Goal: Information Seeking & Learning: Compare options

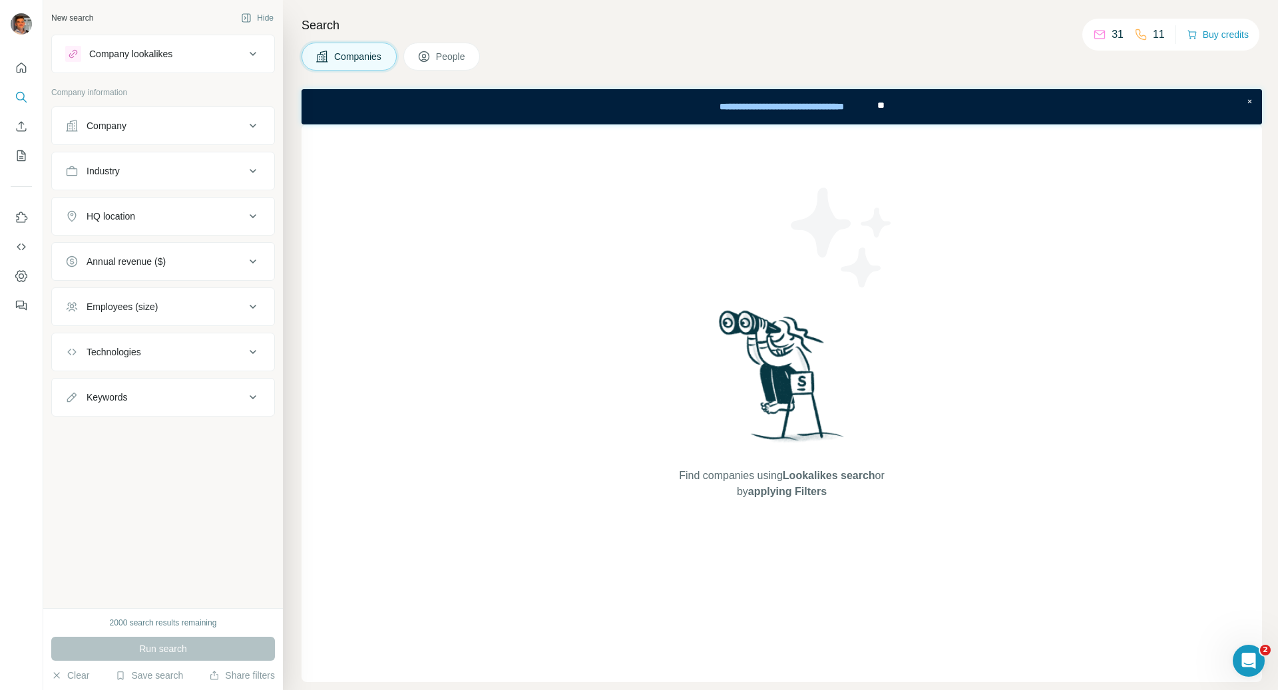
click at [194, 55] on div "Company lookalikes" at bounding box center [155, 54] width 180 height 16
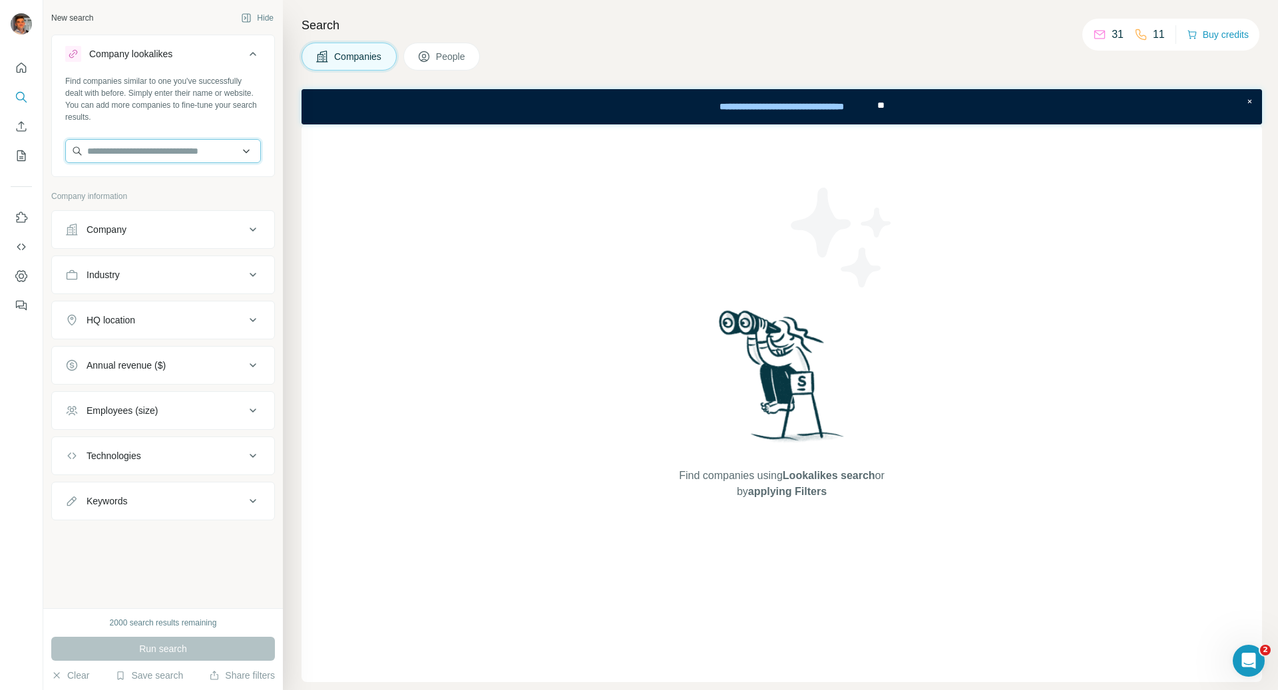
click at [134, 146] on input "text" at bounding box center [163, 151] width 196 height 24
type input "*******"
click at [150, 136] on div "Find companies similar to one you've successfully dealt with before. Simply ent…" at bounding box center [163, 124] width 222 height 99
click at [148, 143] on input "text" at bounding box center [163, 151] width 196 height 24
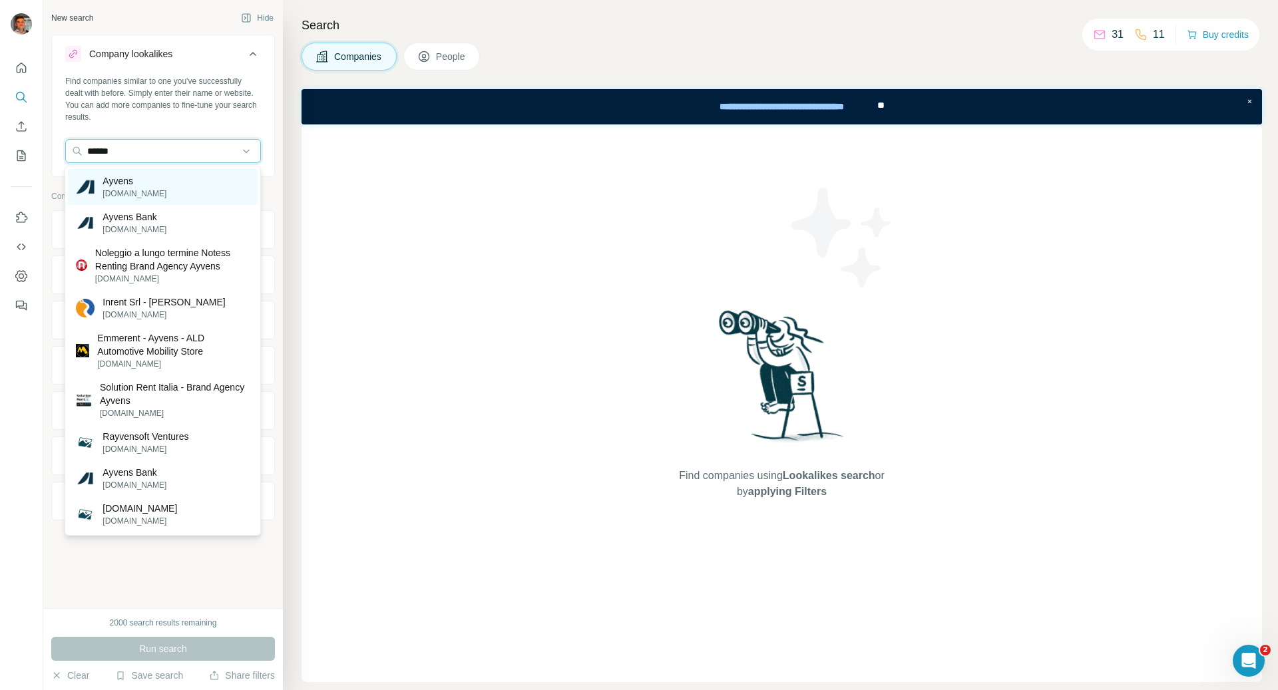
type input "******"
click at [186, 174] on div "Ayvens [DOMAIN_NAME]" at bounding box center [163, 187] width 190 height 36
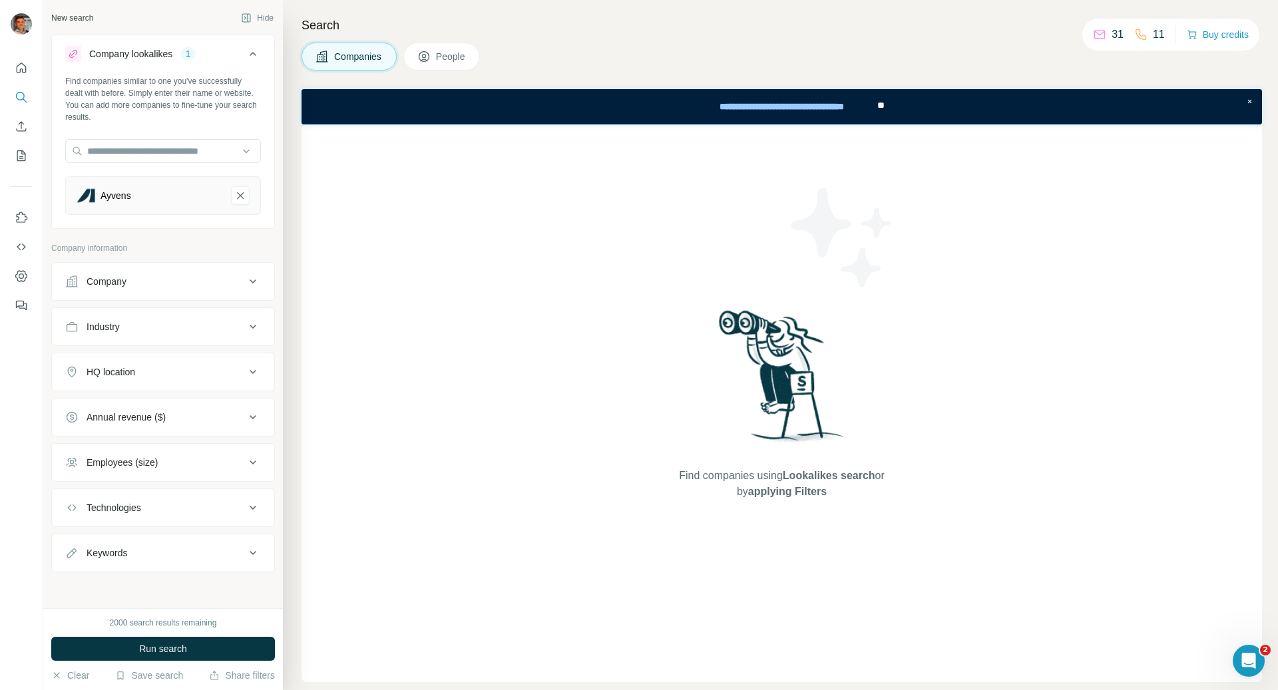
click at [141, 456] on div "Employees (size)" at bounding box center [122, 462] width 71 height 13
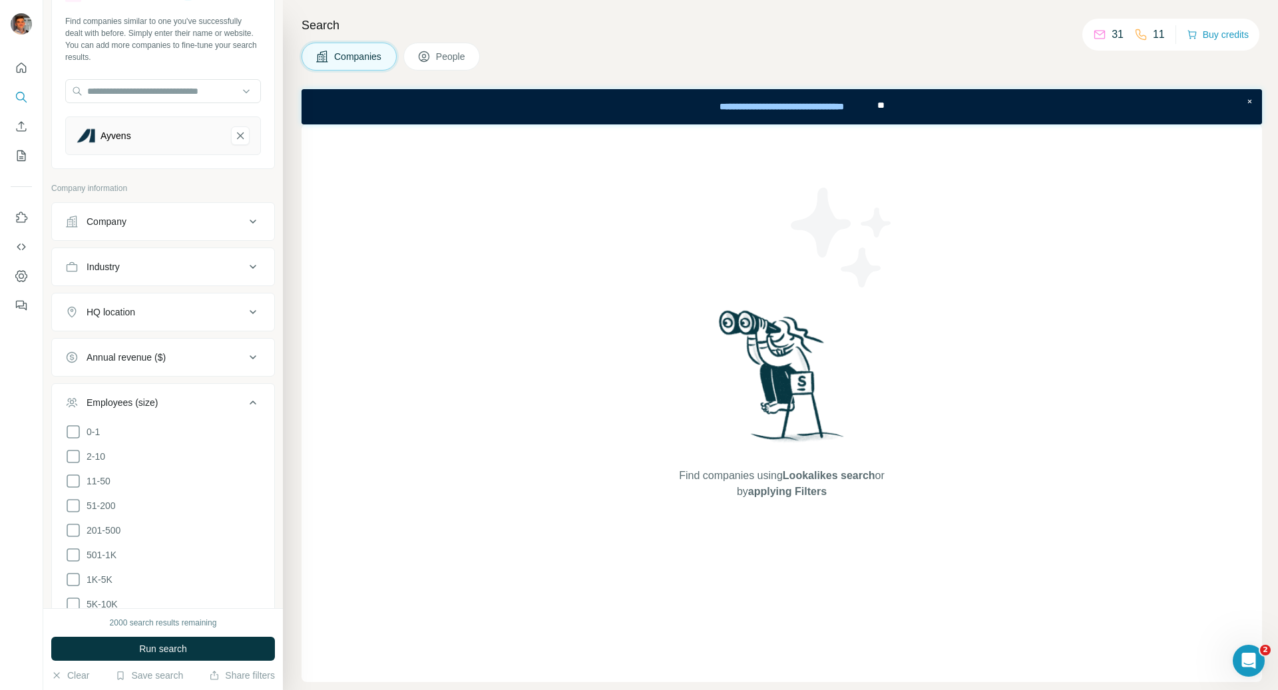
scroll to position [84, 0]
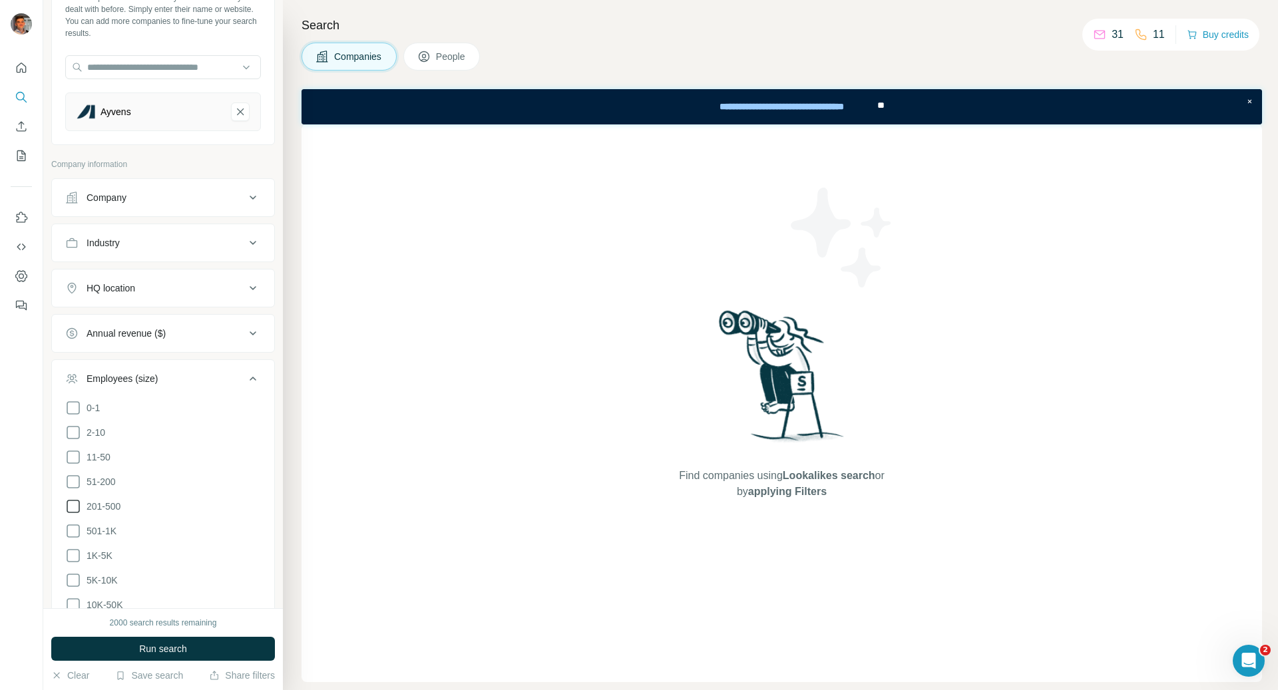
click at [74, 505] on icon at bounding box center [73, 507] width 16 height 16
click at [72, 531] on icon at bounding box center [73, 531] width 16 height 16
click at [72, 549] on icon at bounding box center [73, 556] width 16 height 16
click at [112, 283] on div "HQ location" at bounding box center [111, 288] width 49 height 13
click at [134, 327] on input "text" at bounding box center [163, 322] width 196 height 24
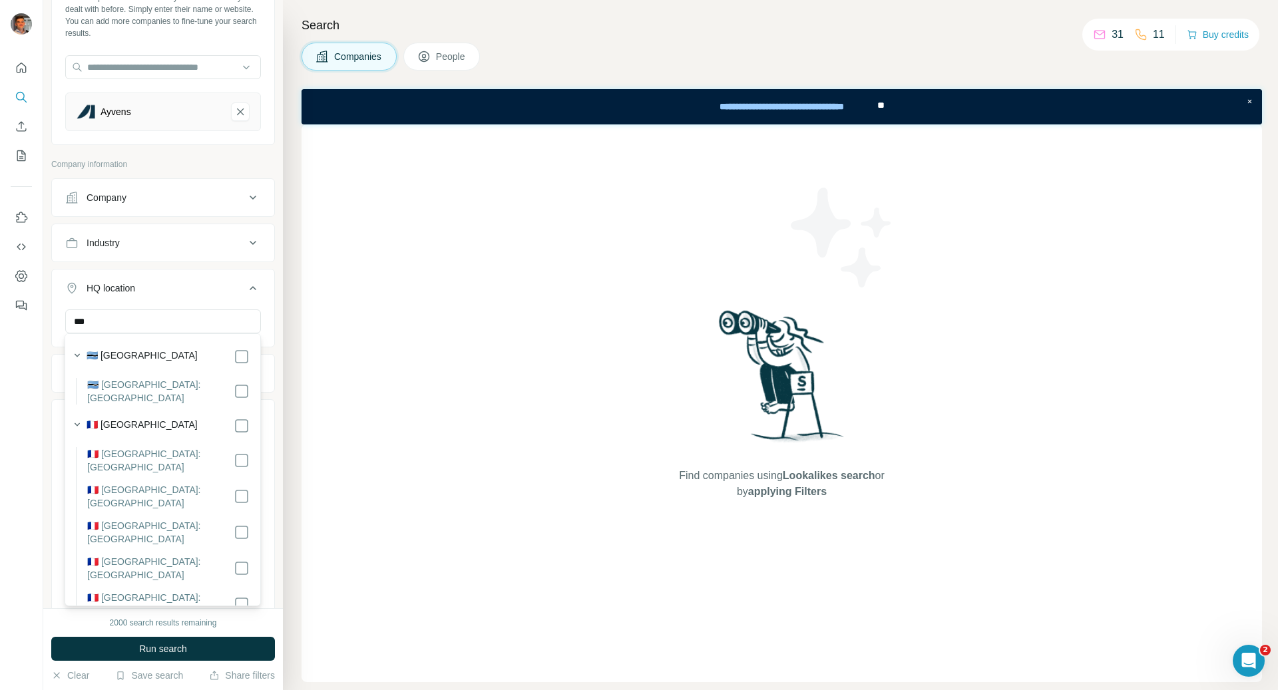
click at [115, 418] on label "🇫🇷 [GEOGRAPHIC_DATA]" at bounding box center [142, 426] width 111 height 16
click at [136, 318] on input "***" at bounding box center [163, 322] width 196 height 24
type input "*"
click at [143, 351] on div "🇧🇪 [GEOGRAPHIC_DATA]" at bounding box center [168, 357] width 163 height 16
click at [214, 330] on input "****" at bounding box center [163, 322] width 196 height 24
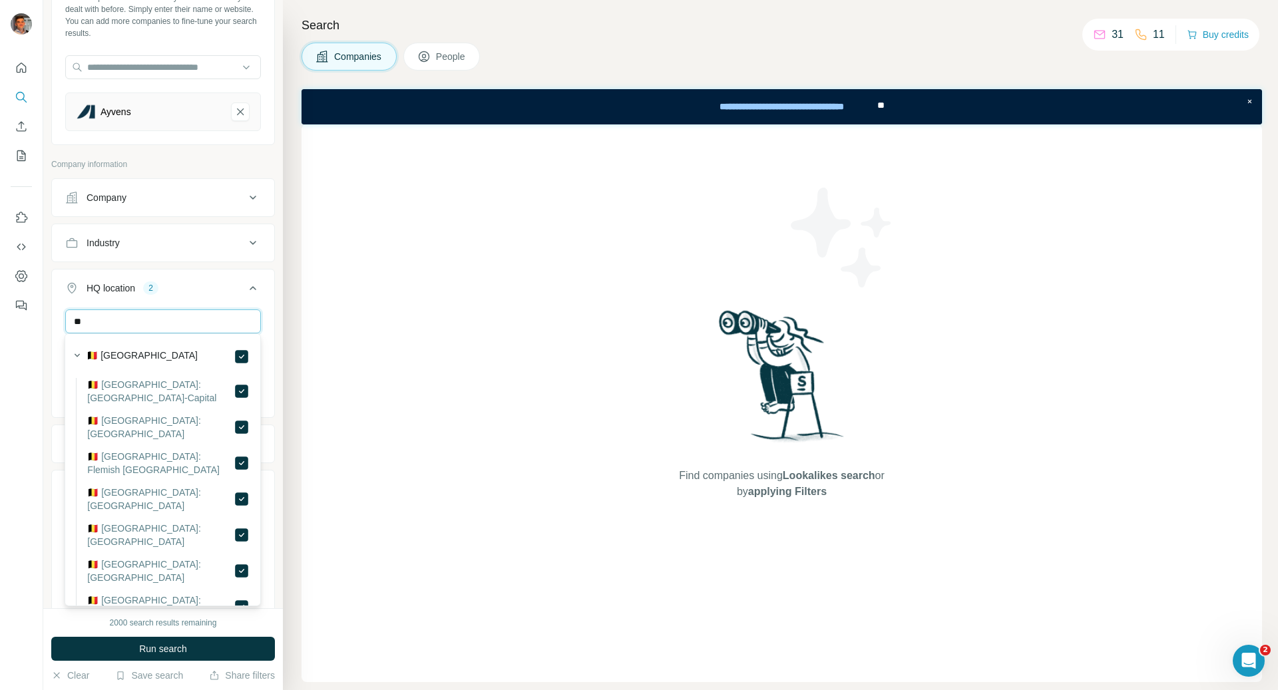
type input "*"
type input "***"
click at [282, 298] on div "New search Hide Company lookalikes 1 Find companies similar to one you've succe…" at bounding box center [163, 304] width 240 height 608
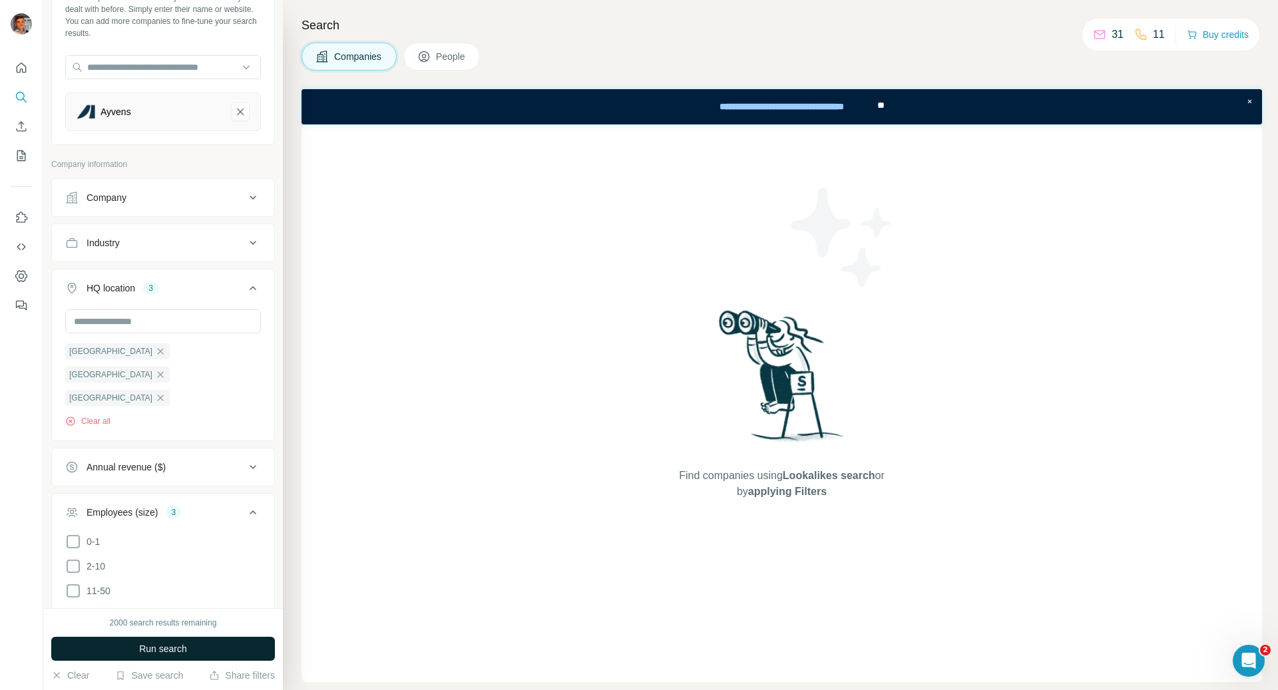
click at [200, 653] on button "Run search" at bounding box center [163, 649] width 224 height 24
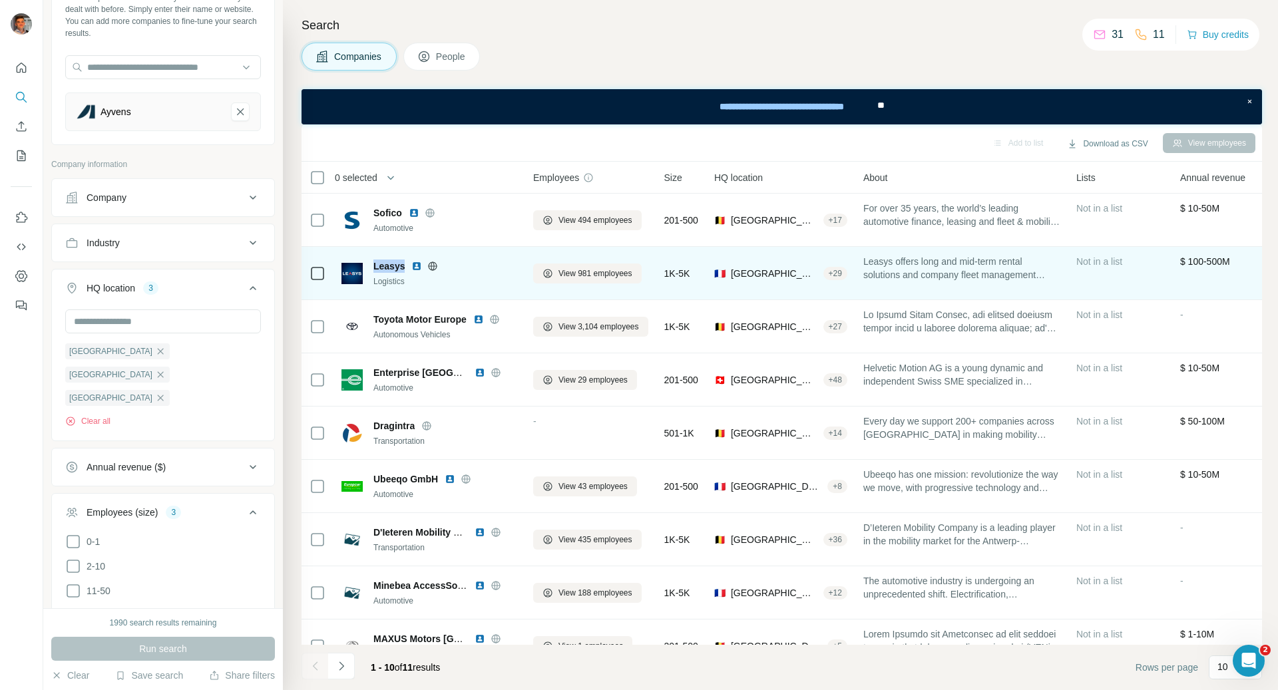
drag, startPoint x: 405, startPoint y: 266, endPoint x: 373, endPoint y: 268, distance: 32.7
click at [373, 268] on div "Leasys" at bounding box center [445, 266] width 144 height 13
copy span "Leasys"
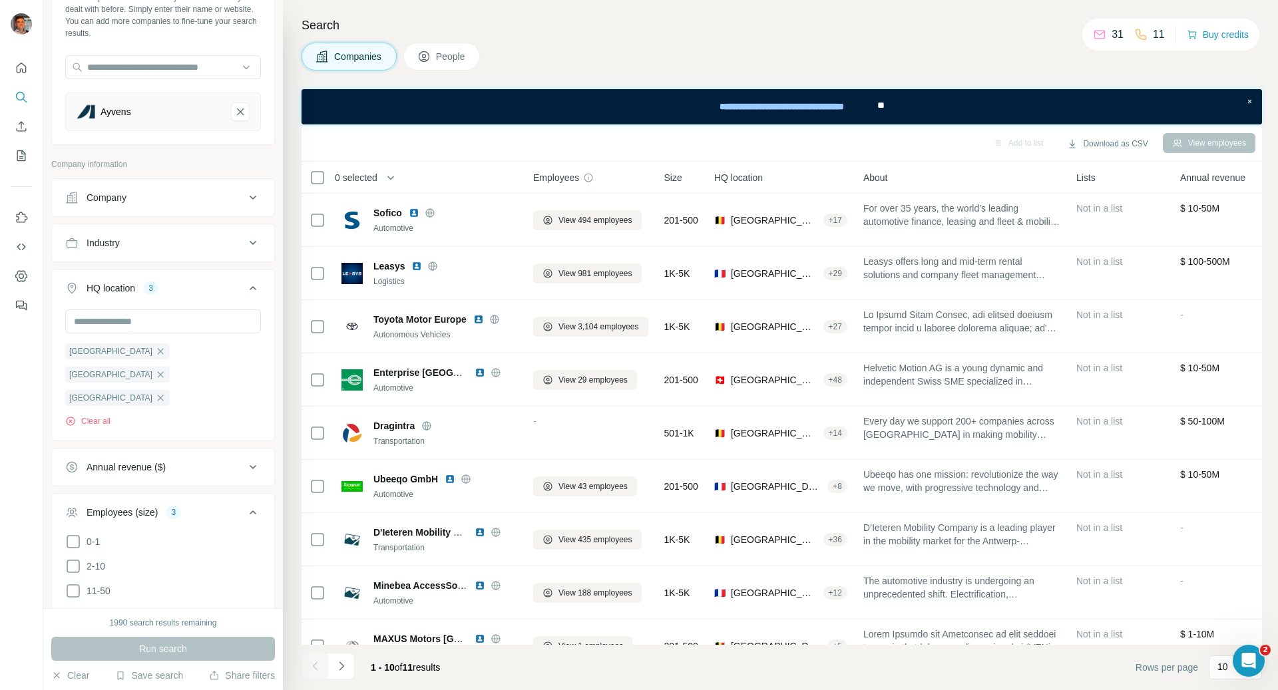
click at [555, 73] on div "Search Companies People Add to list Download as CSV View employees 0 selected C…" at bounding box center [780, 345] width 995 height 690
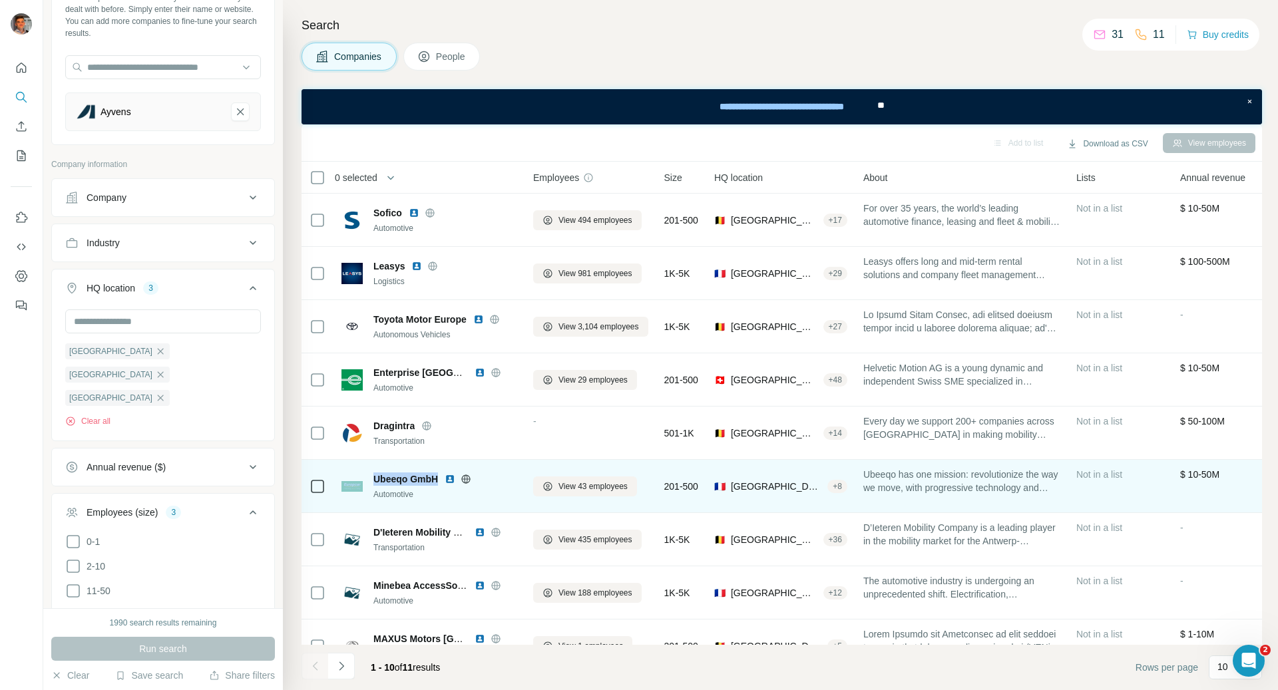
drag, startPoint x: 437, startPoint y: 481, endPoint x: 360, endPoint y: 472, distance: 77.8
click at [360, 473] on div "Ubeeqo GmbH Automotive" at bounding box center [430, 487] width 176 height 28
copy div "Ubeeqo GmbH"
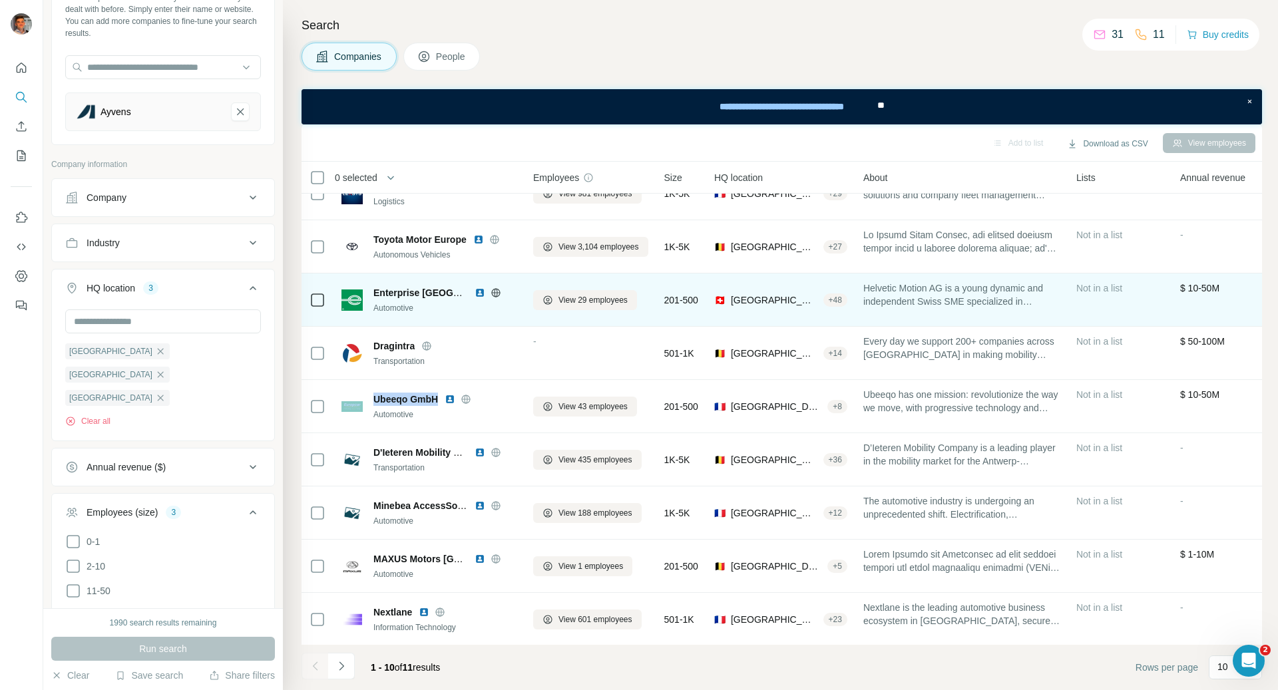
scroll to position [80, 0]
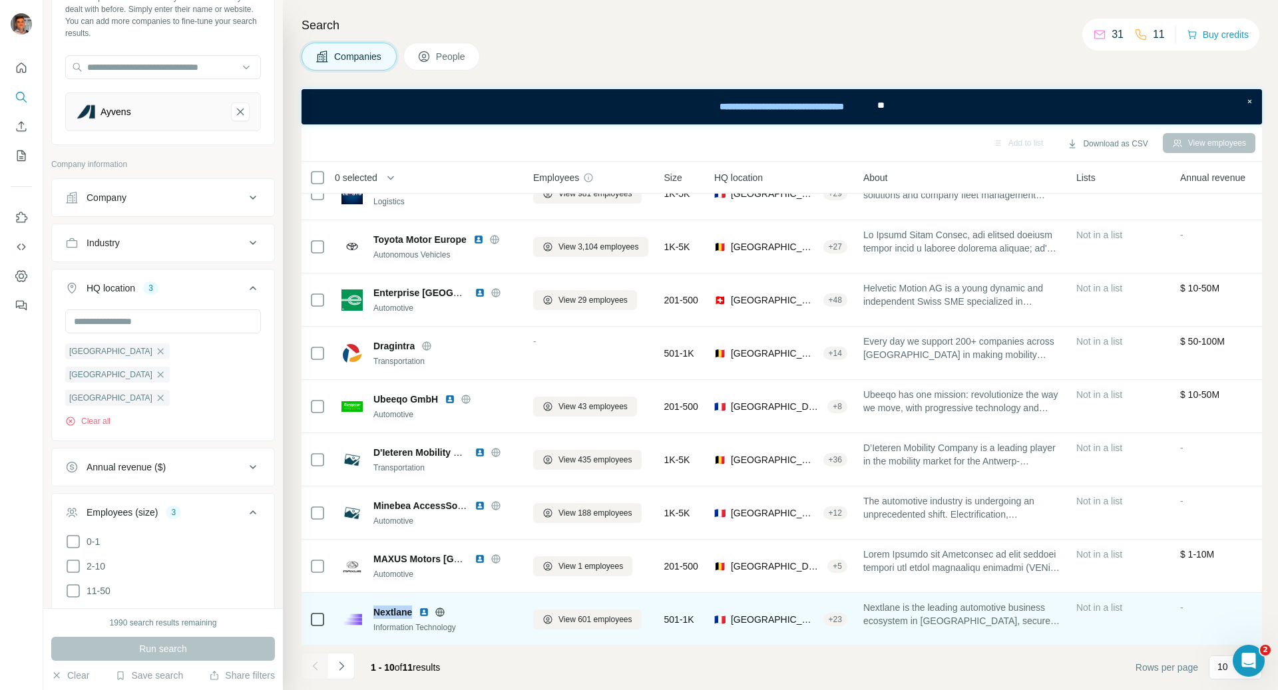
drag, startPoint x: 414, startPoint y: 612, endPoint x: 375, endPoint y: 613, distance: 39.3
click at [375, 612] on div "Nextlane" at bounding box center [445, 612] width 144 height 13
copy span "Nextlane"
